Goal: Task Accomplishment & Management: Use online tool/utility

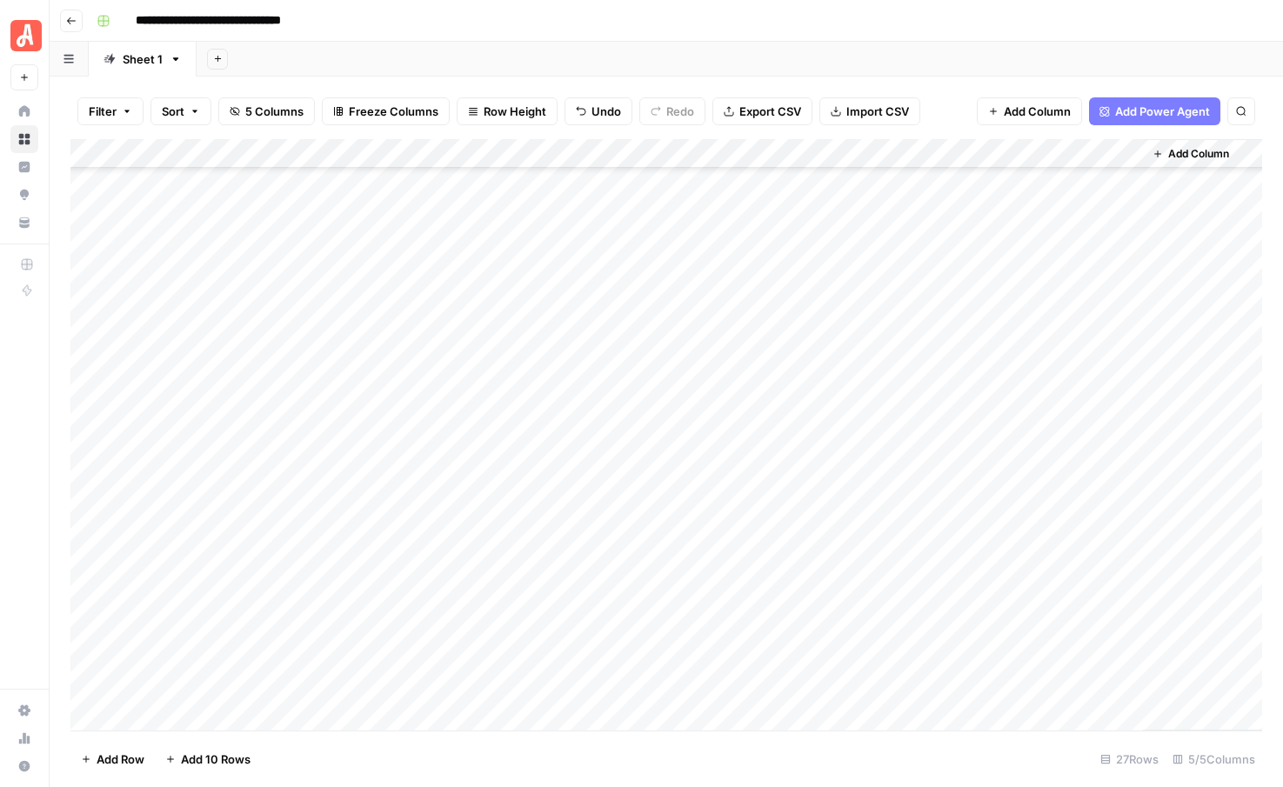
scroll to position [264, 0]
click at [813, 565] on div "Add Column" at bounding box center [666, 435] width 1192 height 592
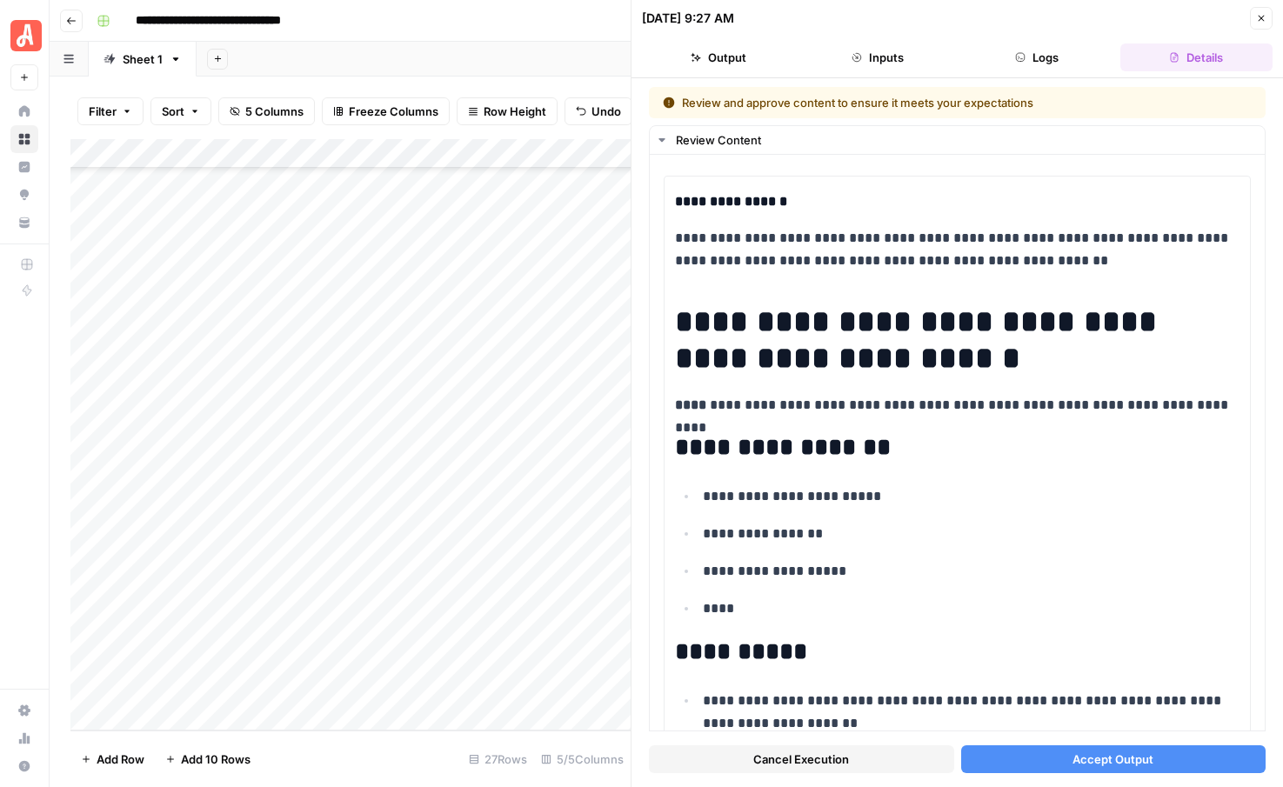
click at [1127, 769] on button "Accept Output" at bounding box center [1113, 760] width 305 height 28
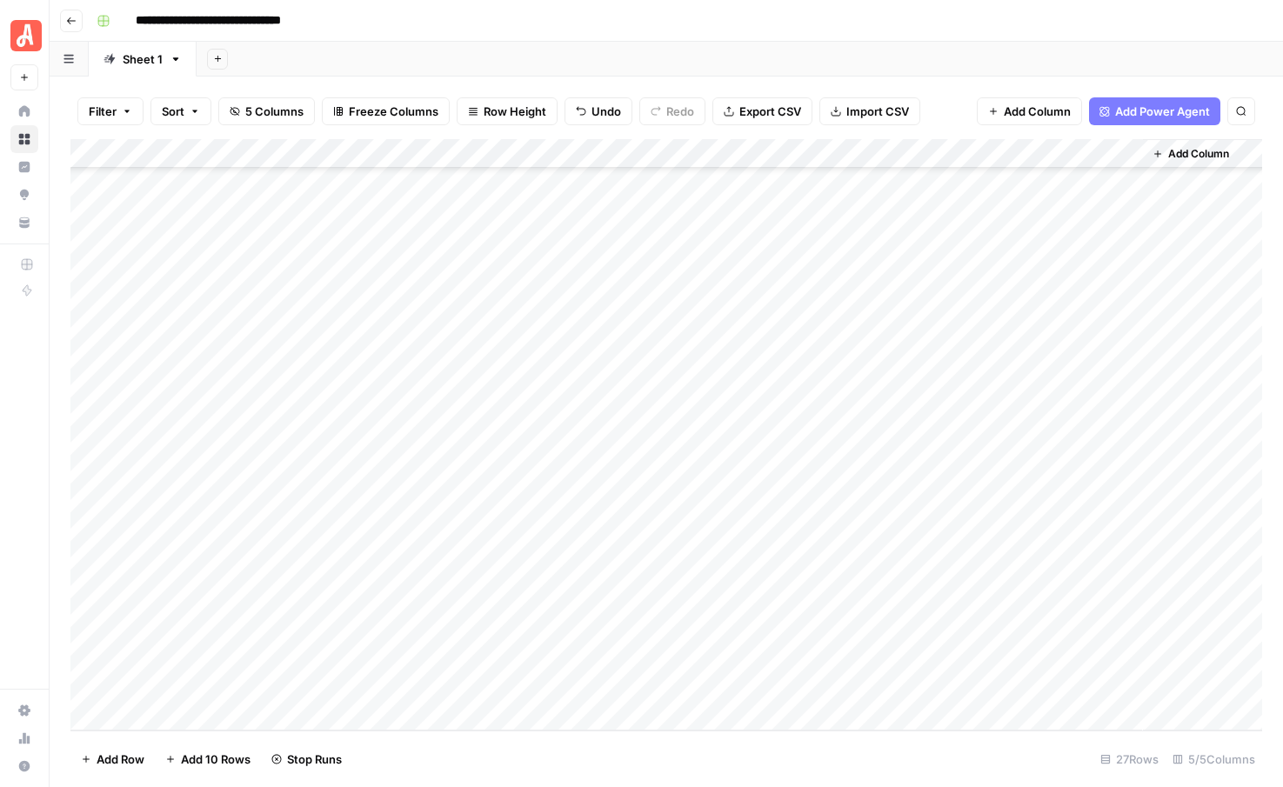
click at [806, 597] on div "Add Column" at bounding box center [666, 435] width 1192 height 592
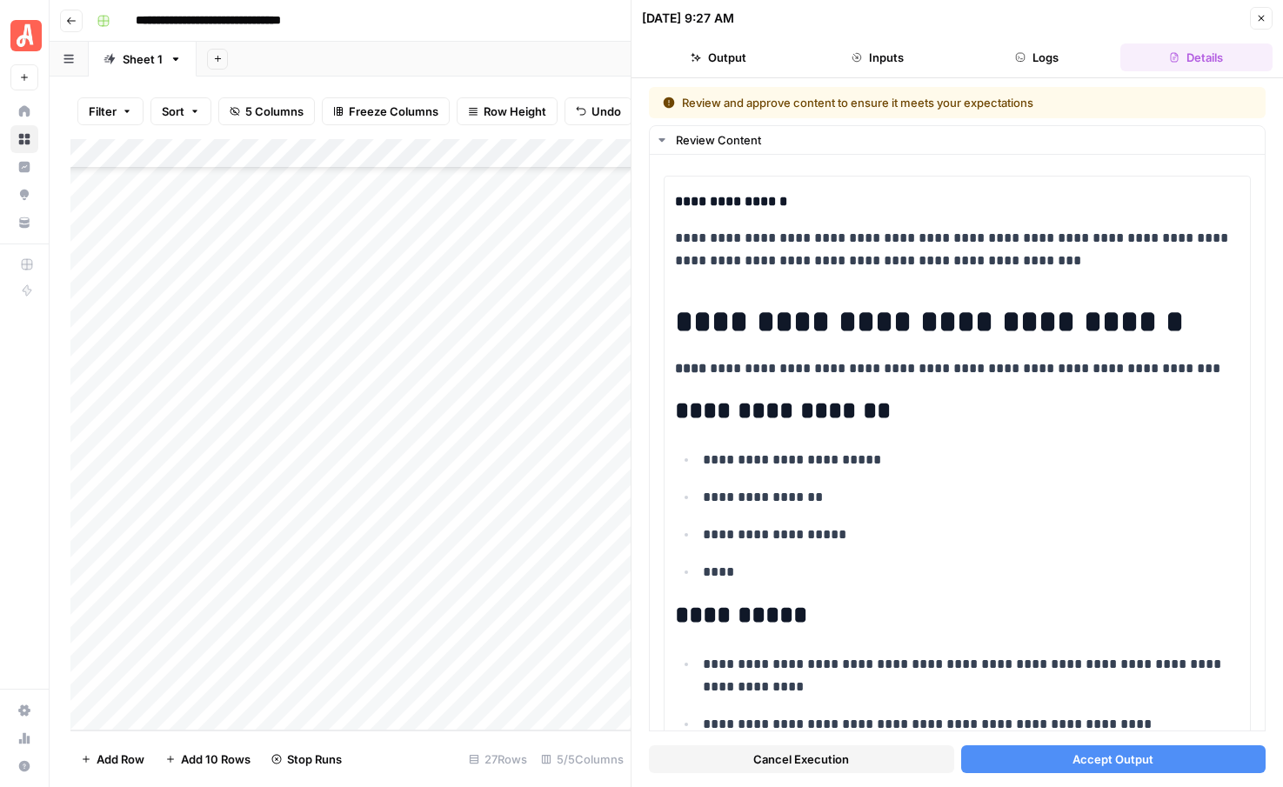
click at [1032, 753] on button "Accept Output" at bounding box center [1113, 760] width 305 height 28
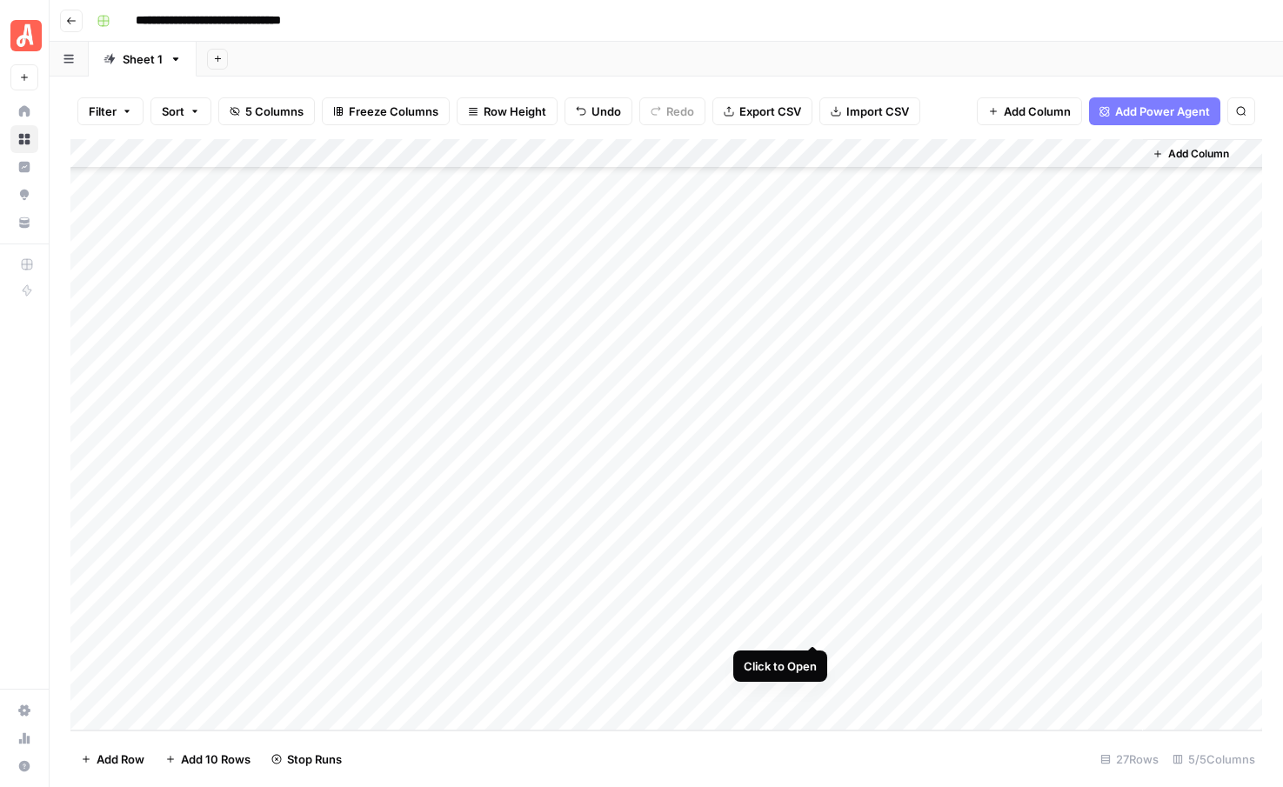
click at [809, 626] on div "Add Column" at bounding box center [666, 435] width 1192 height 592
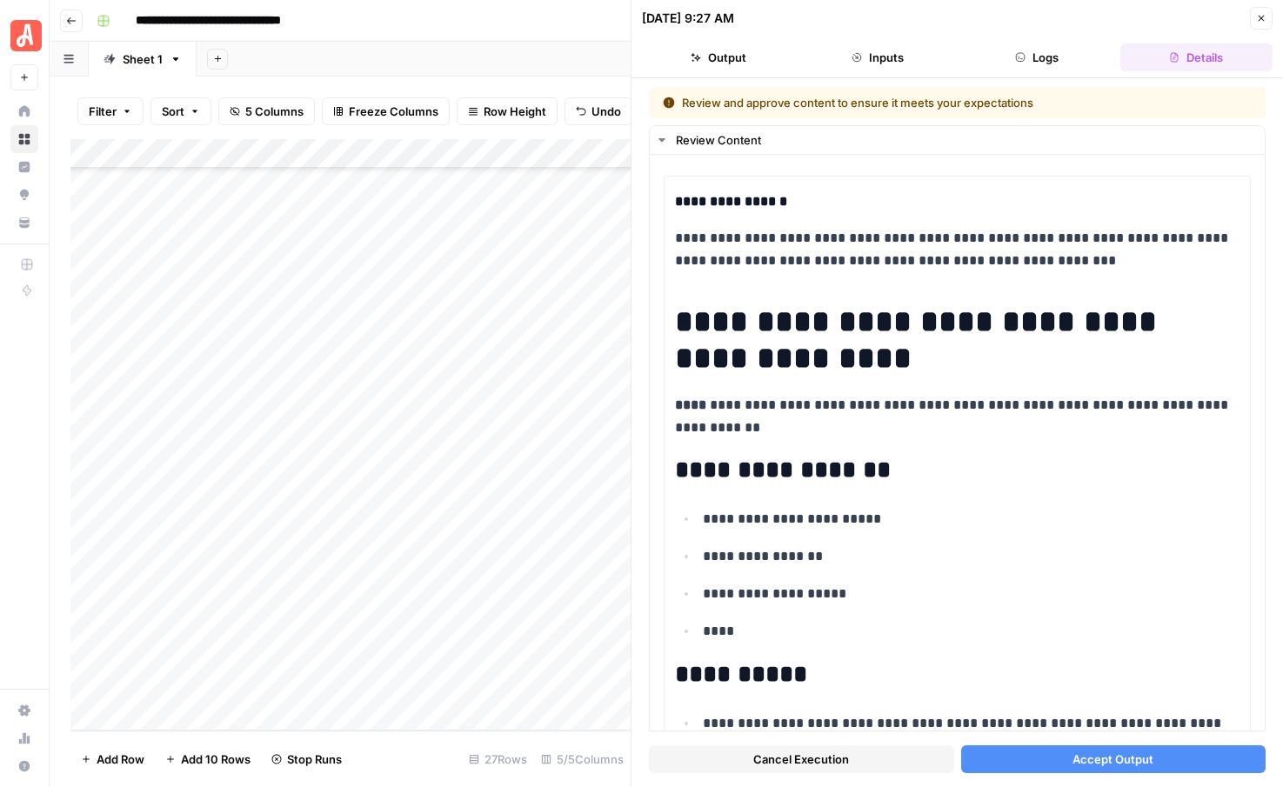
click at [1039, 767] on button "Accept Output" at bounding box center [1113, 760] width 305 height 28
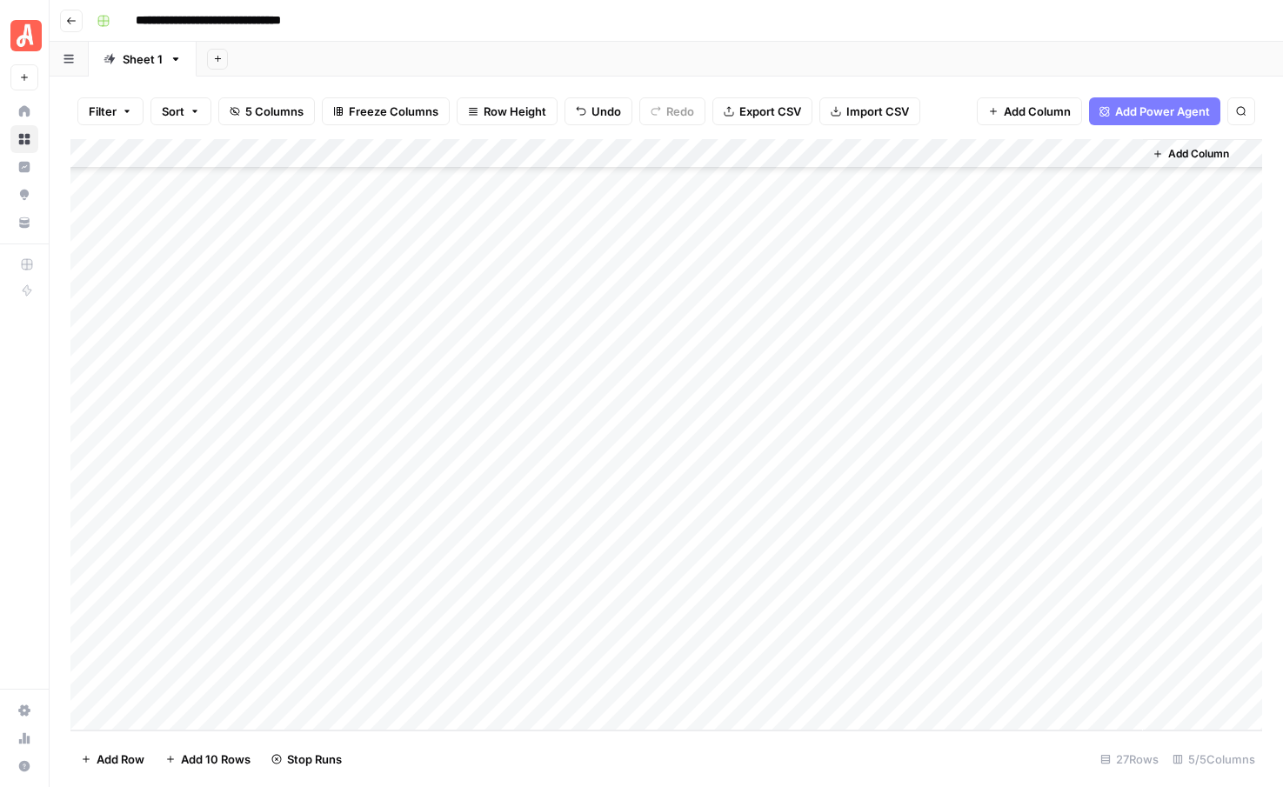
click at [814, 656] on div "Add Column" at bounding box center [666, 435] width 1192 height 592
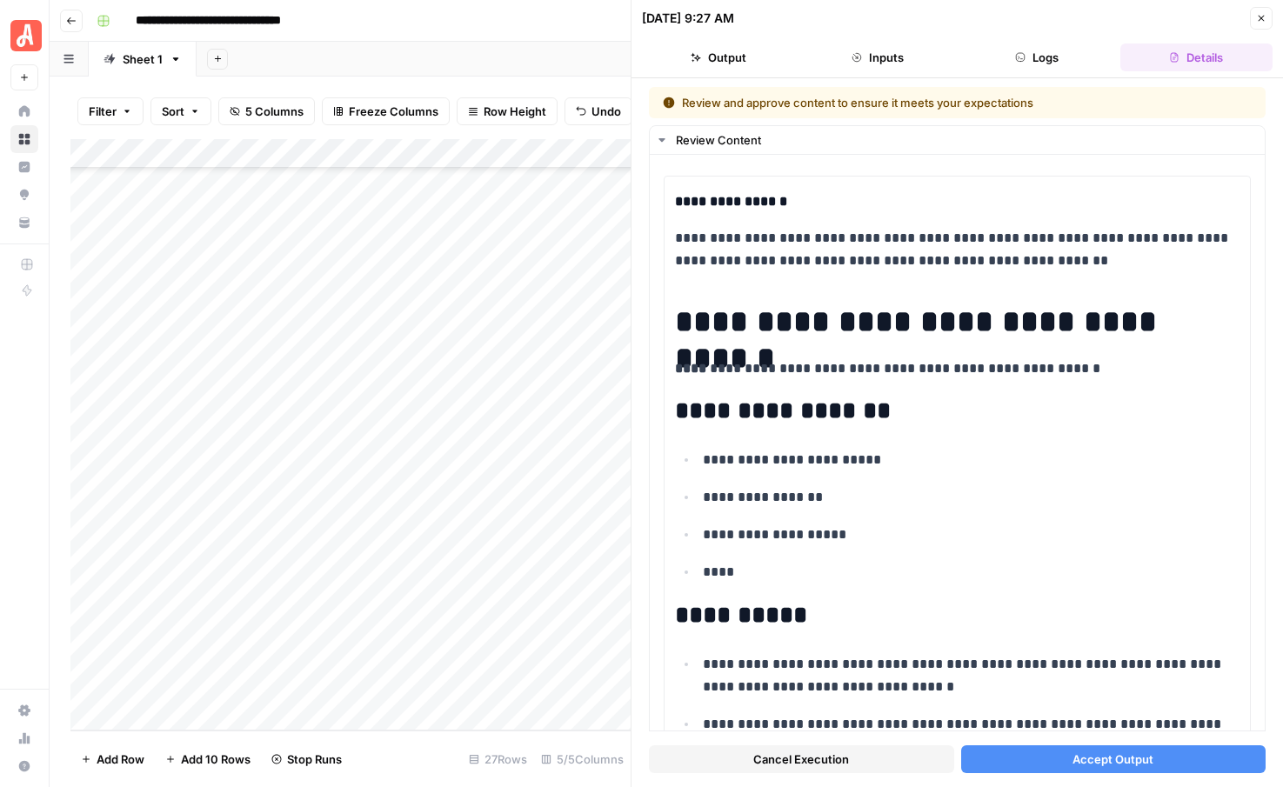
click at [1028, 754] on button "Accept Output" at bounding box center [1113, 760] width 305 height 28
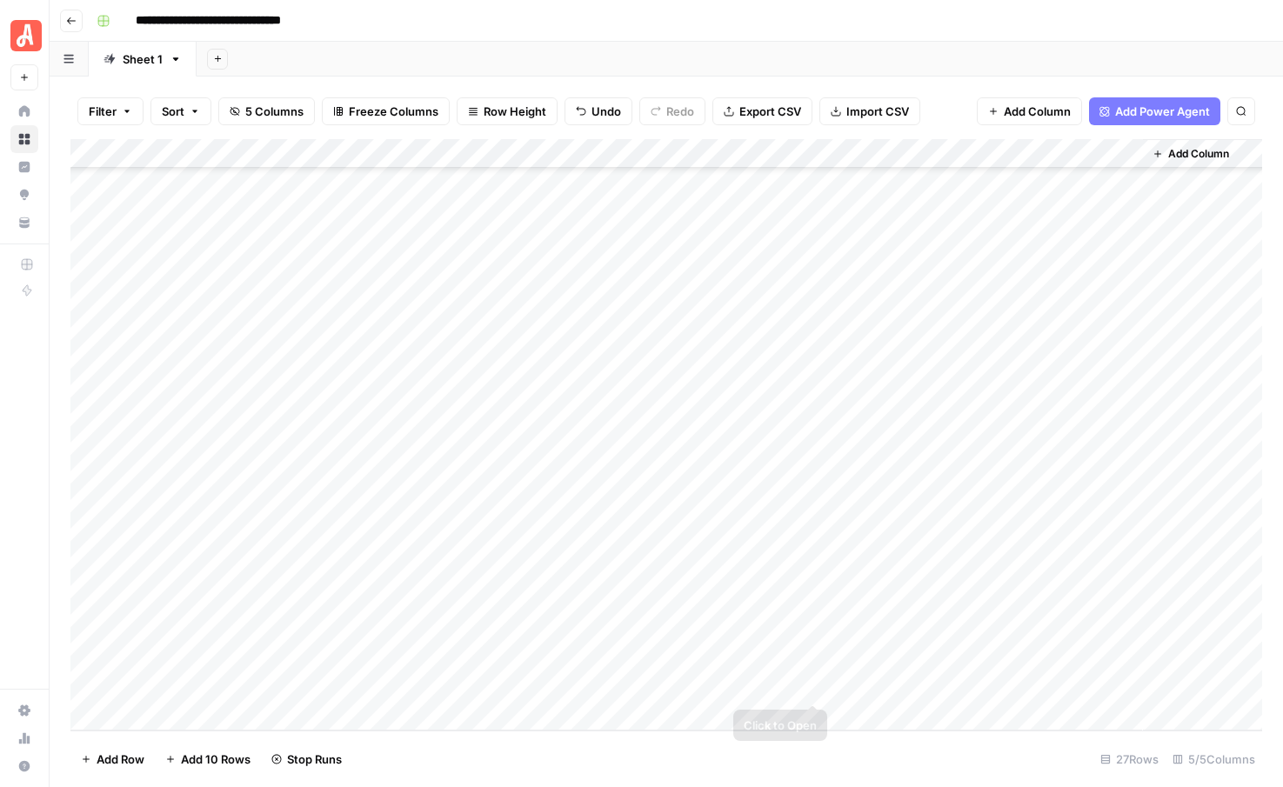
click at [813, 690] on div "Add Column" at bounding box center [666, 435] width 1192 height 592
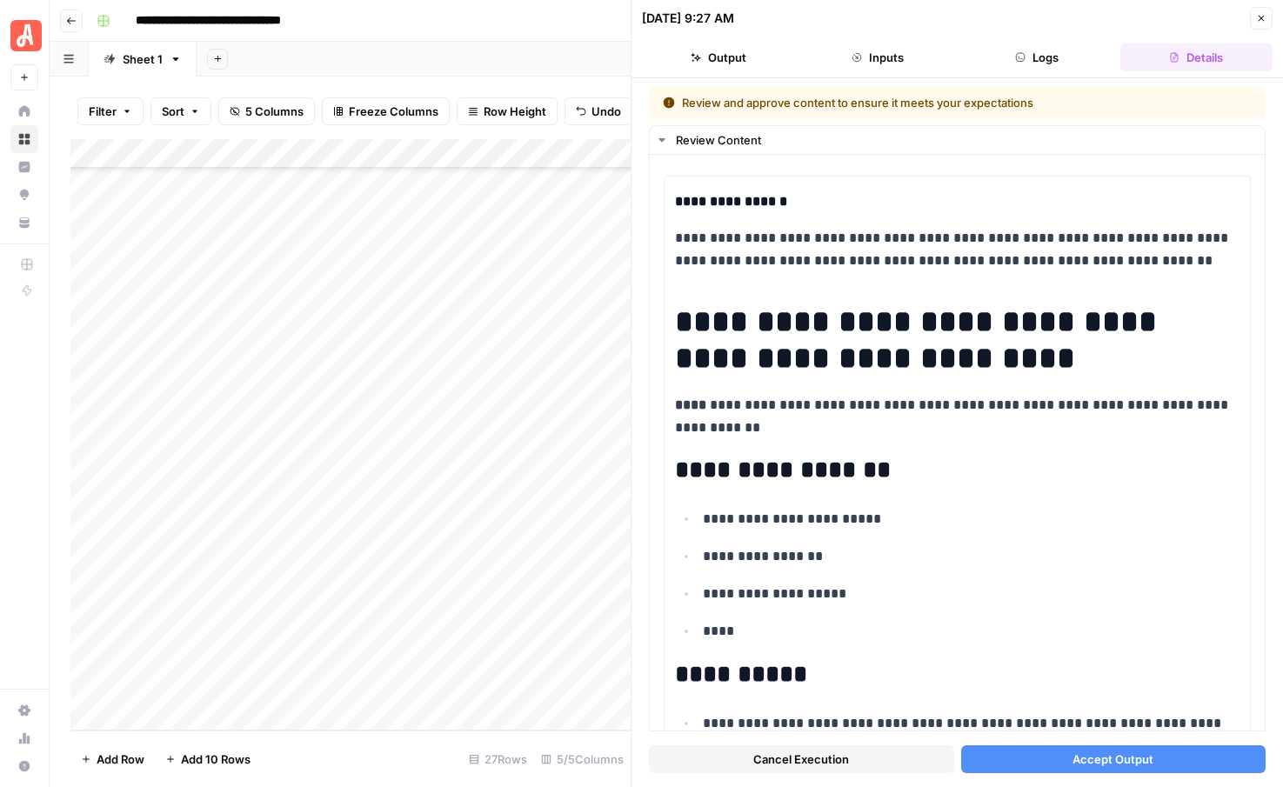
click at [1040, 759] on button "Accept Output" at bounding box center [1113, 760] width 305 height 28
